Goal: Task Accomplishment & Management: Use online tool/utility

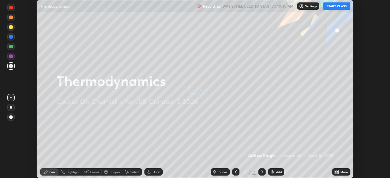
scroll to position [178, 390]
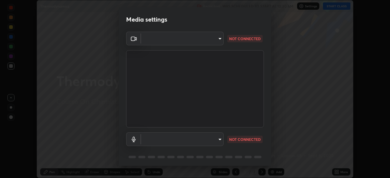
type input "ba13e312339ef8477216ddedc35df2f043033d031c8e6632ccfddaecbc9a7b0e"
type input "communications"
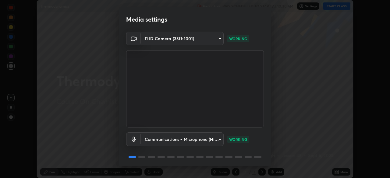
scroll to position [22, 0]
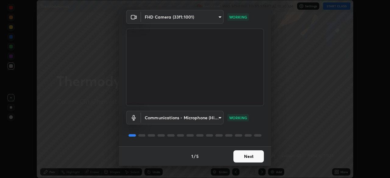
click at [248, 157] on button "Next" at bounding box center [249, 157] width 30 height 12
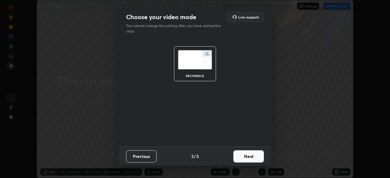
scroll to position [0, 0]
click at [249, 155] on button "Next" at bounding box center [249, 157] width 30 height 12
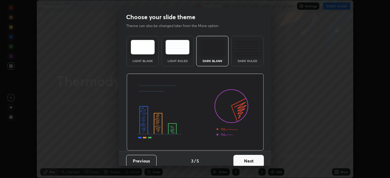
click at [249, 155] on button "Next" at bounding box center [249, 161] width 30 height 12
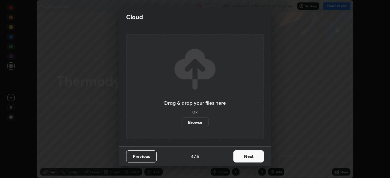
click at [250, 155] on button "Next" at bounding box center [249, 157] width 30 height 12
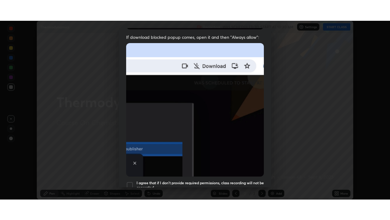
scroll to position [146, 0]
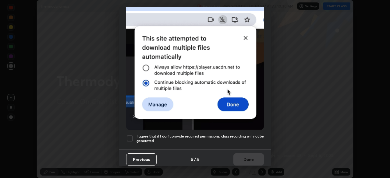
click at [129, 137] on div at bounding box center [129, 138] width 7 height 7
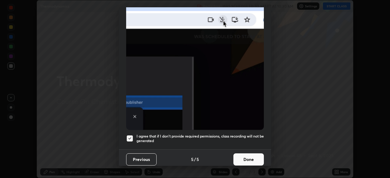
click at [246, 154] on button "Done" at bounding box center [249, 160] width 30 height 12
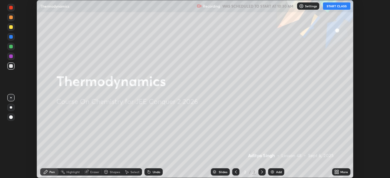
click at [333, 9] on button "START CLASS" at bounding box center [336, 5] width 27 height 7
click at [338, 171] on icon at bounding box center [338, 171] width 2 height 2
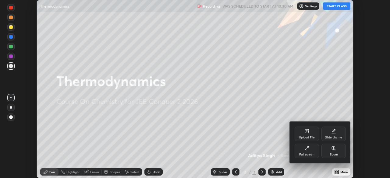
click at [307, 148] on icon at bounding box center [307, 148] width 5 height 5
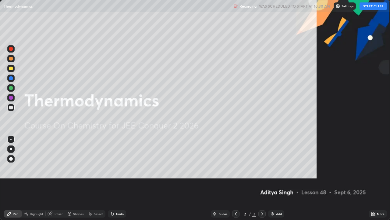
scroll to position [220, 390]
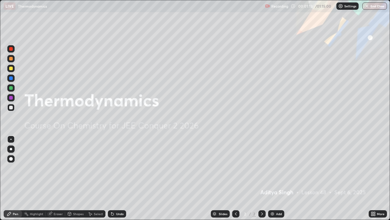
click at [275, 178] on div "Add" at bounding box center [276, 213] width 16 height 7
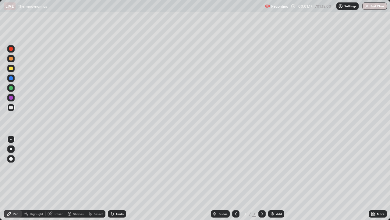
click at [11, 68] on div at bounding box center [11, 68] width 4 height 4
click at [12, 108] on div at bounding box center [11, 108] width 4 height 4
click at [12, 148] on div at bounding box center [11, 149] width 2 height 2
click at [276, 178] on div "Add" at bounding box center [279, 213] width 6 height 3
click at [12, 67] on div at bounding box center [11, 68] width 4 height 4
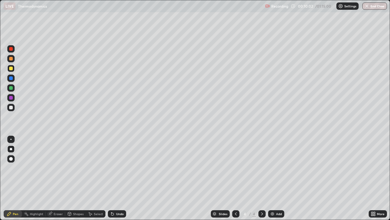
click at [277, 178] on div "Add" at bounding box center [276, 213] width 16 height 7
click at [10, 108] on div at bounding box center [11, 108] width 4 height 4
click at [11, 68] on div at bounding box center [11, 68] width 4 height 4
click at [120, 178] on div "Undo" at bounding box center [117, 213] width 18 height 7
click at [119, 178] on div "Undo" at bounding box center [120, 213] width 8 height 3
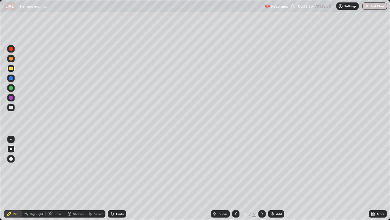
click at [121, 178] on div "Undo" at bounding box center [117, 213] width 18 height 7
click at [273, 178] on img at bounding box center [272, 213] width 5 height 5
click at [11, 108] on div at bounding box center [11, 108] width 4 height 4
click at [118, 178] on div "Undo" at bounding box center [120, 213] width 8 height 3
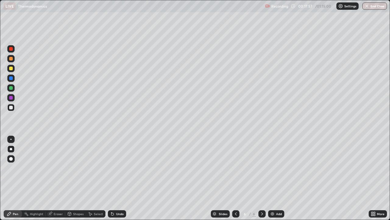
click at [114, 178] on div "Undo" at bounding box center [117, 213] width 18 height 7
click at [116, 178] on div "Undo" at bounding box center [120, 213] width 8 height 3
click at [12, 69] on div at bounding box center [11, 68] width 4 height 4
click at [277, 178] on div "Add" at bounding box center [279, 213] width 6 height 3
click at [12, 108] on div at bounding box center [11, 108] width 4 height 4
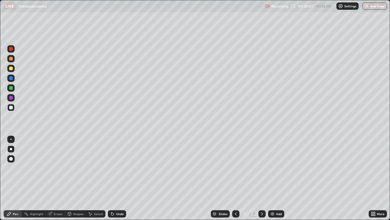
click at [119, 178] on div "Undo" at bounding box center [117, 213] width 18 height 7
click at [116, 178] on div "Undo" at bounding box center [117, 213] width 18 height 7
click at [10, 69] on div at bounding box center [11, 68] width 4 height 4
click at [276, 178] on div "Add" at bounding box center [279, 213] width 6 height 3
click at [11, 109] on div at bounding box center [11, 108] width 4 height 4
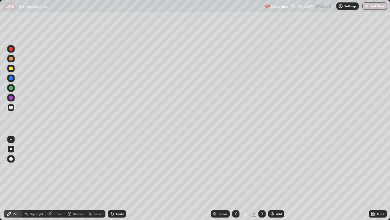
click at [116, 178] on div "Undo" at bounding box center [120, 213] width 8 height 3
click at [116, 178] on div "Undo" at bounding box center [117, 213] width 18 height 7
click at [273, 178] on img at bounding box center [272, 213] width 5 height 5
click at [11, 109] on div at bounding box center [10, 107] width 7 height 7
click at [57, 178] on div "Eraser" at bounding box center [58, 213] width 9 height 3
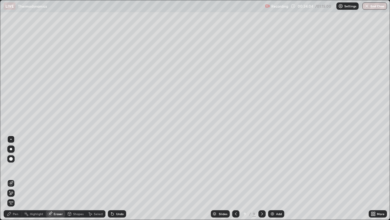
click at [18, 178] on div "Pen" at bounding box center [15, 213] width 5 height 3
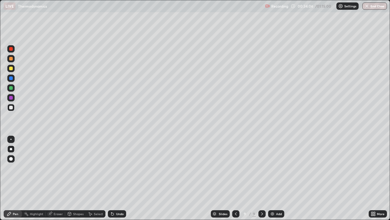
click at [11, 69] on div at bounding box center [11, 68] width 4 height 4
click at [12, 109] on div at bounding box center [11, 108] width 4 height 4
click at [60, 178] on div "Eraser" at bounding box center [56, 213] width 20 height 7
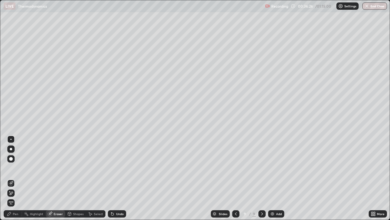
click at [19, 178] on div "Pen" at bounding box center [13, 213] width 18 height 7
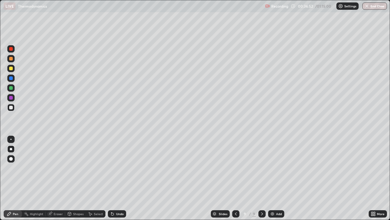
click at [98, 178] on div "Select" at bounding box center [98, 213] width 9 height 3
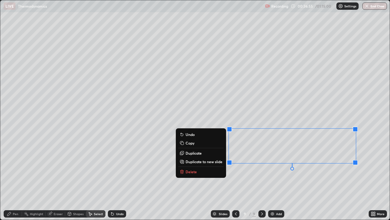
click at [206, 160] on p "Duplicate to new slide" at bounding box center [204, 161] width 37 height 5
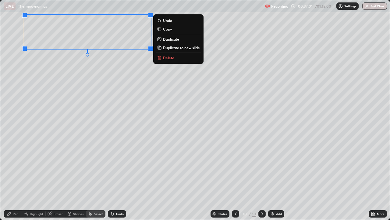
click at [56, 177] on div "0 ° Undo Copy Duplicate Duplicate to new slide Delete" at bounding box center [195, 109] width 390 height 219
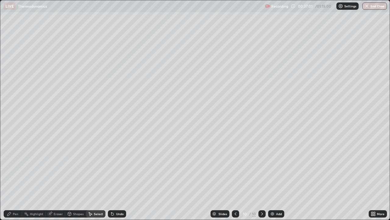
click at [18, 178] on div "Pen" at bounding box center [15, 213] width 5 height 3
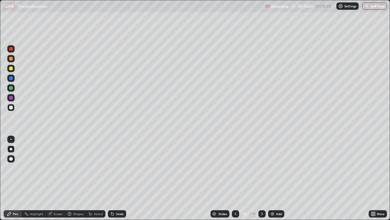
click at [10, 69] on div at bounding box center [11, 68] width 4 height 4
click at [11, 108] on div at bounding box center [11, 108] width 4 height 4
click at [11, 69] on div at bounding box center [11, 68] width 4 height 4
click at [275, 178] on div "Add" at bounding box center [276, 213] width 16 height 7
click at [12, 108] on div at bounding box center [11, 108] width 4 height 4
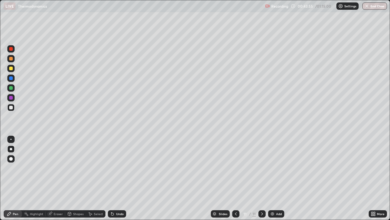
click at [235, 178] on icon at bounding box center [236, 213] width 5 height 5
click at [259, 178] on div at bounding box center [262, 213] width 7 height 7
click at [57, 178] on div "Eraser" at bounding box center [58, 213] width 9 height 3
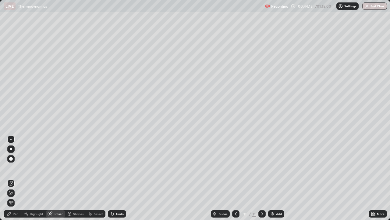
click at [16, 178] on div "Pen" at bounding box center [15, 213] width 5 height 3
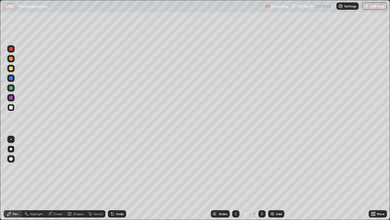
click at [11, 69] on div at bounding box center [11, 68] width 4 height 4
click at [115, 178] on div "Undo" at bounding box center [117, 213] width 18 height 7
click at [117, 178] on div "Undo" at bounding box center [117, 213] width 18 height 7
click at [119, 178] on div "Undo" at bounding box center [117, 213] width 18 height 7
click at [118, 178] on div "Undo" at bounding box center [120, 213] width 8 height 3
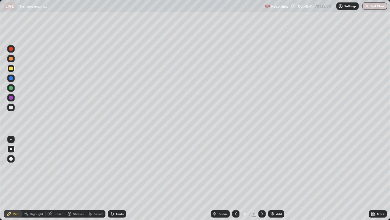
click at [279, 178] on div "Add" at bounding box center [279, 213] width 6 height 3
click at [13, 108] on div at bounding box center [10, 107] width 7 height 7
click at [11, 108] on div at bounding box center [11, 108] width 4 height 4
click at [117, 178] on div "Undo" at bounding box center [120, 213] width 8 height 3
click at [117, 178] on div "Undo" at bounding box center [117, 213] width 18 height 7
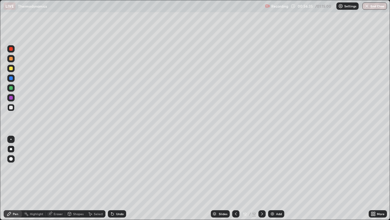
click at [117, 178] on div "Undo" at bounding box center [117, 213] width 18 height 7
click at [235, 178] on icon at bounding box center [236, 213] width 5 height 5
click at [262, 178] on icon at bounding box center [262, 213] width 5 height 5
click at [274, 178] on img at bounding box center [272, 213] width 5 height 5
click at [11, 69] on div at bounding box center [11, 68] width 4 height 4
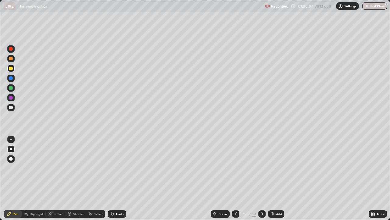
click at [11, 108] on div at bounding box center [11, 108] width 4 height 4
click at [274, 178] on img at bounding box center [272, 213] width 5 height 5
click at [55, 178] on div "Eraser" at bounding box center [58, 213] width 9 height 3
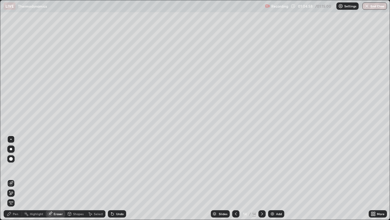
click at [19, 178] on div "Pen" at bounding box center [13, 213] width 18 height 7
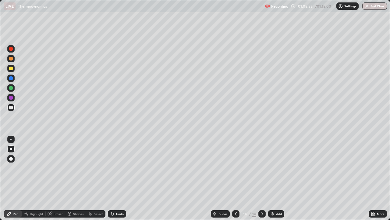
click at [116, 178] on div "Undo" at bounding box center [117, 213] width 18 height 7
click at [12, 68] on div at bounding box center [11, 68] width 4 height 4
click at [371, 6] on button "End Class" at bounding box center [375, 5] width 24 height 7
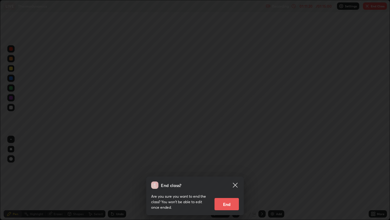
click at [223, 178] on button "End" at bounding box center [227, 204] width 24 height 12
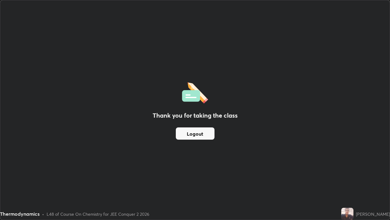
click at [197, 133] on button "Logout" at bounding box center [195, 133] width 39 height 12
